Goal: Ask a question

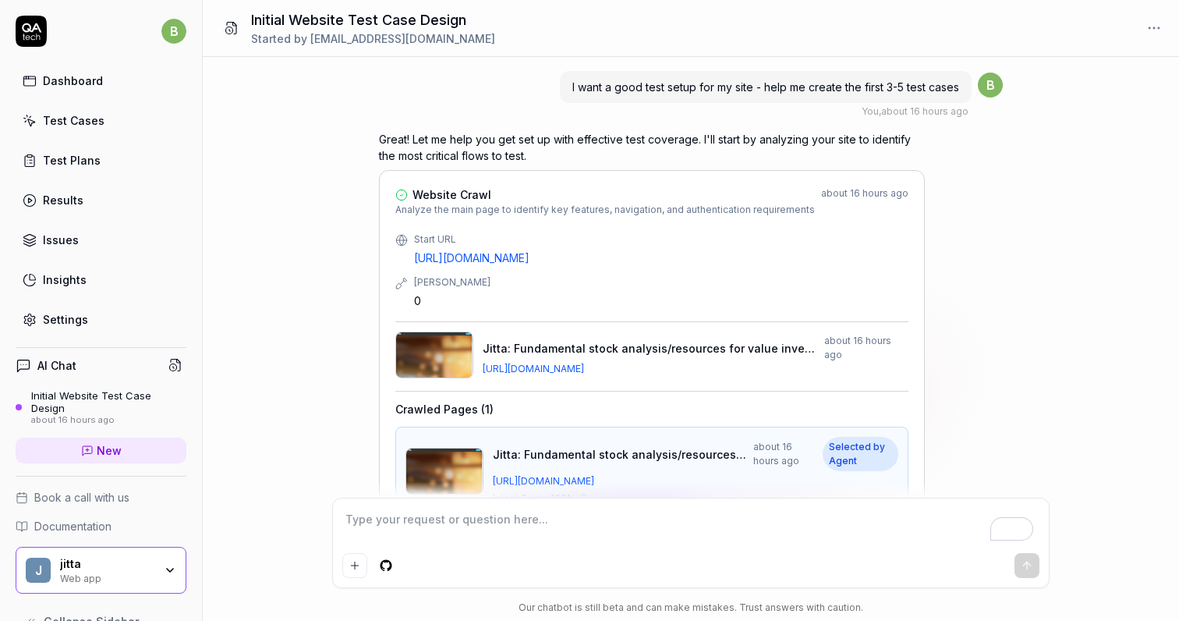
scroll to position [560, 0]
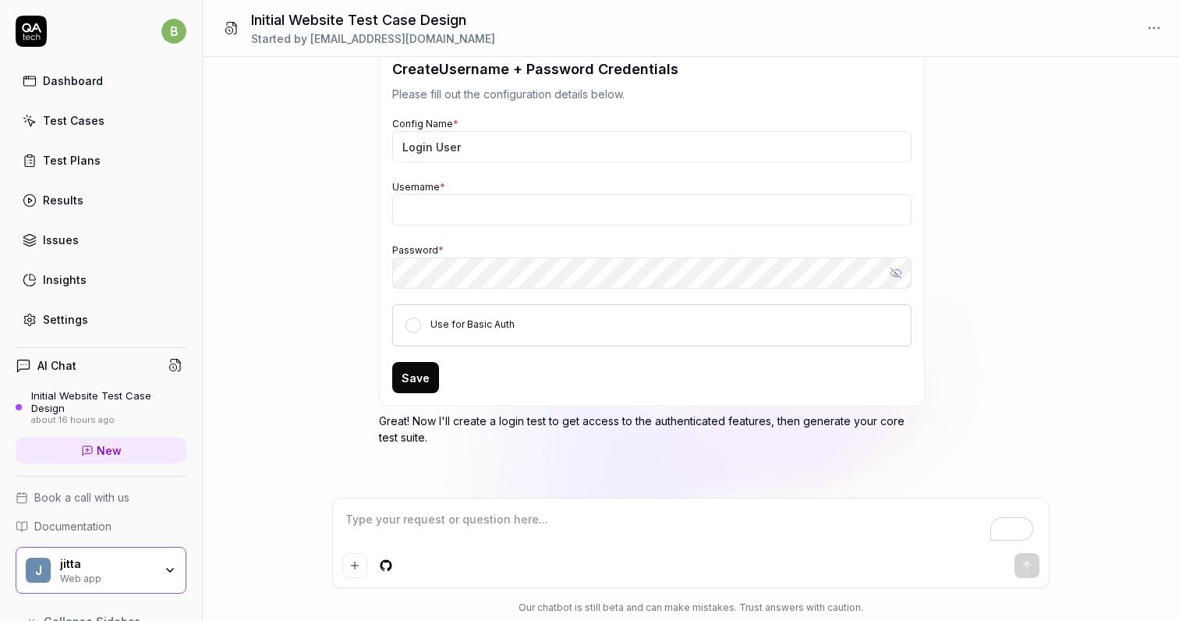
type textarea "*"
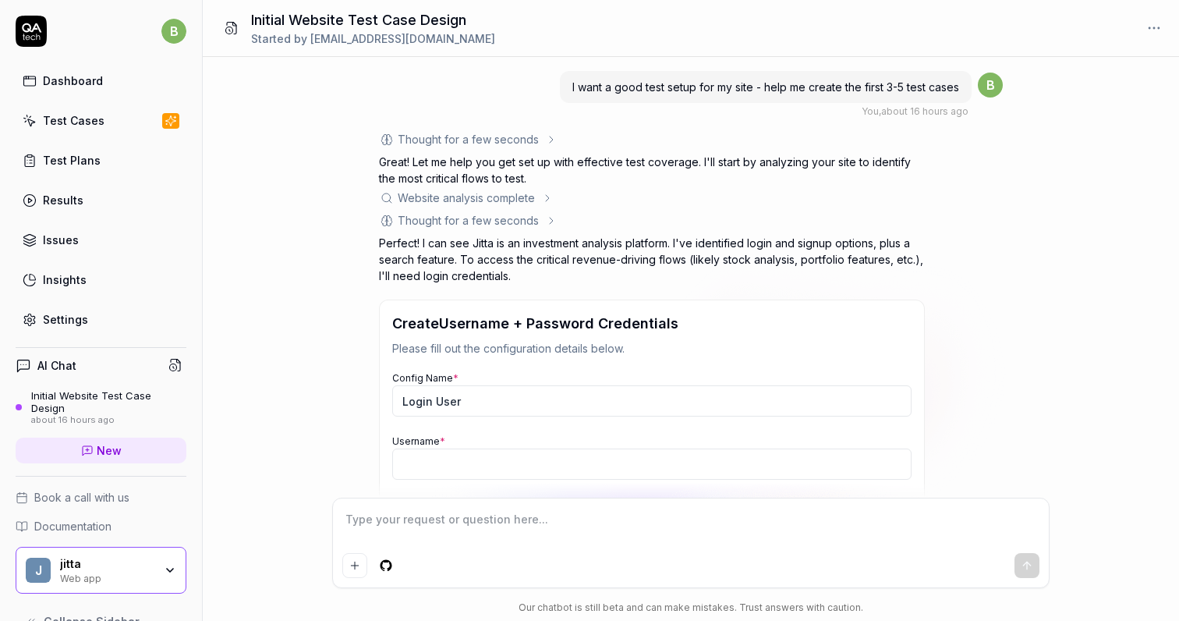
type textarea "*"
click at [757, 237] on p "Perfect! I can see Jitta is an investment analysis platform. I've identified lo…" at bounding box center [652, 259] width 546 height 49
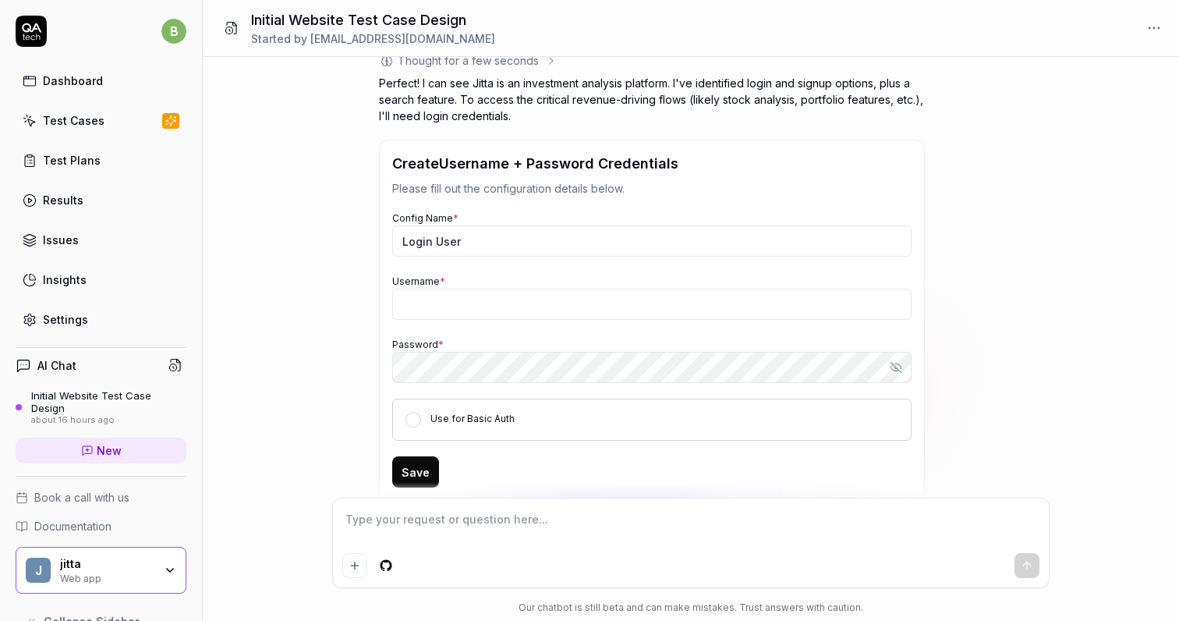
scroll to position [236, 0]
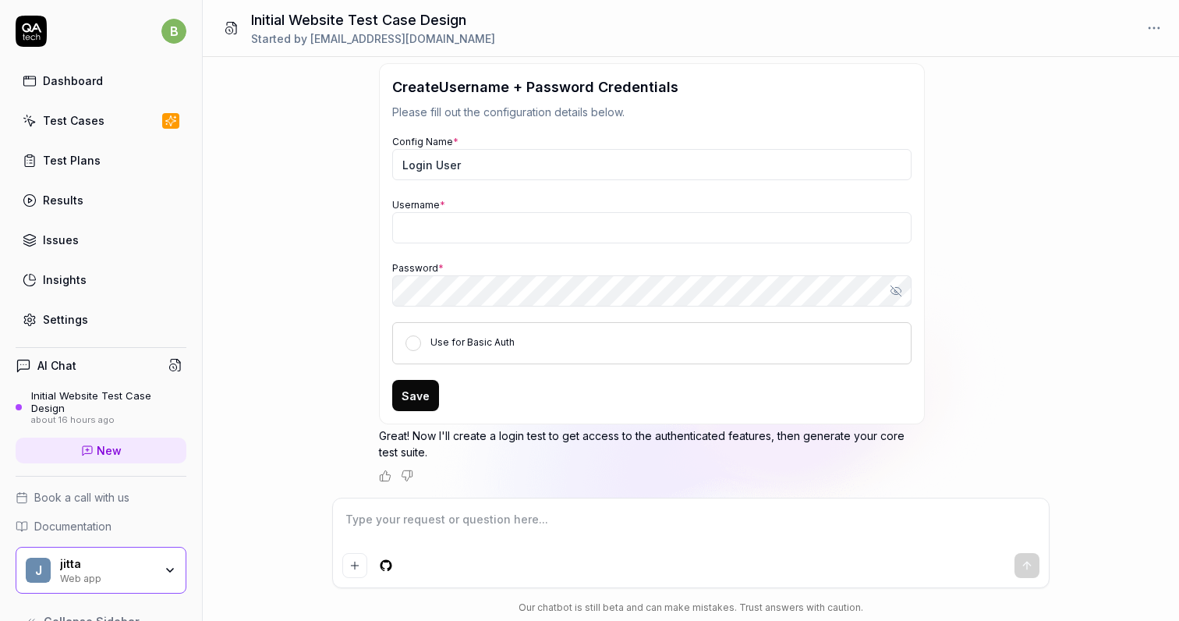
click at [1023, 387] on div "I want a good test setup for my site - help me create the first 3-5 test cases …" at bounding box center [691, 277] width 976 height 440
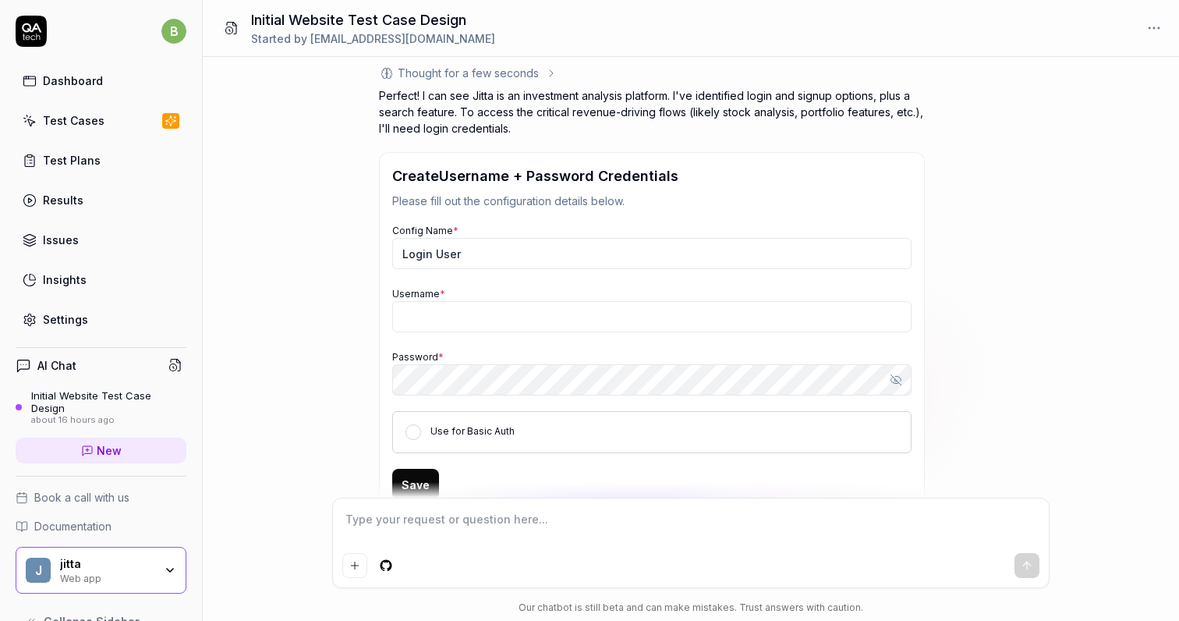
scroll to position [0, 0]
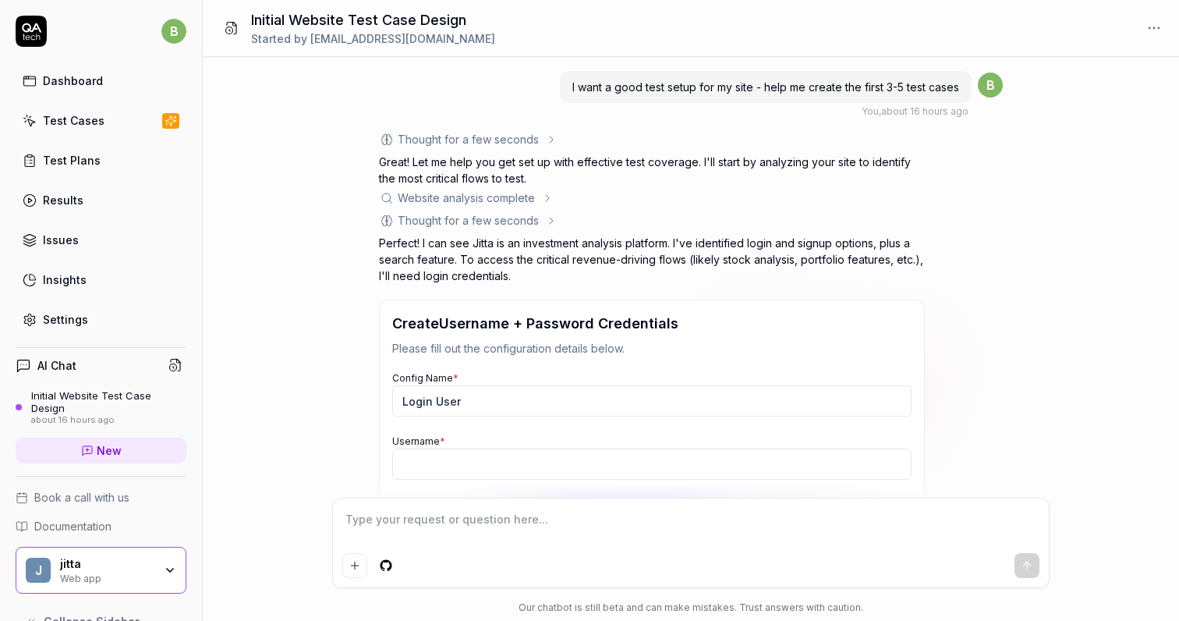
click at [957, 372] on div "Thought for a few seconds The user wants help creating their first 3-5 test cas…" at bounding box center [691, 424] width 624 height 587
